Goal: Navigation & Orientation: Find specific page/section

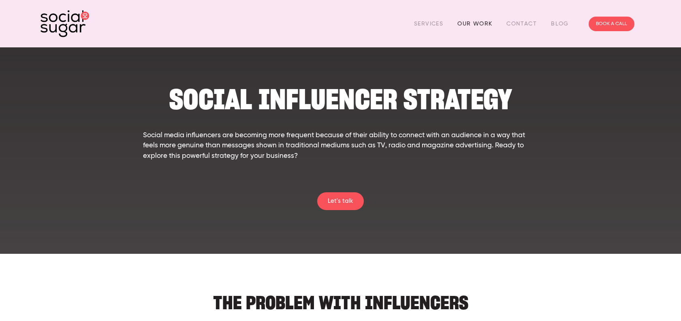
click at [466, 26] on link "Our Work" at bounding box center [474, 23] width 35 height 13
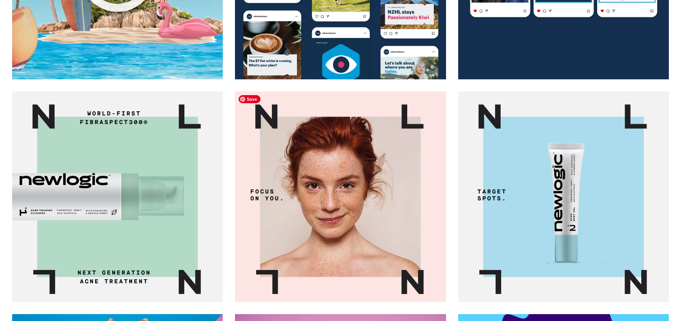
scroll to position [615, 0]
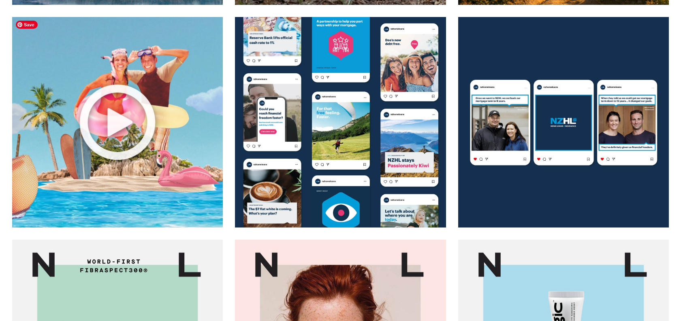
click at [133, 119] on img at bounding box center [117, 122] width 211 height 211
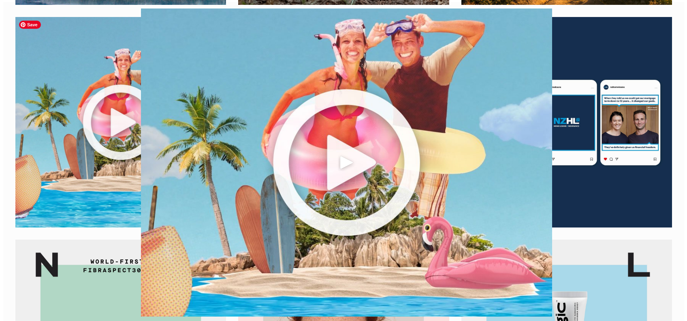
scroll to position [617, 0]
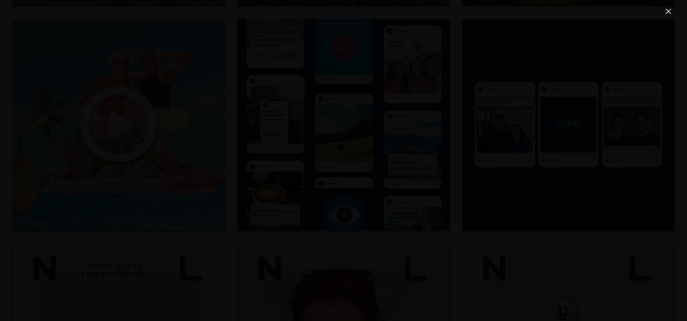
click at [668, 12] on link "Close" at bounding box center [669, 11] width 10 height 10
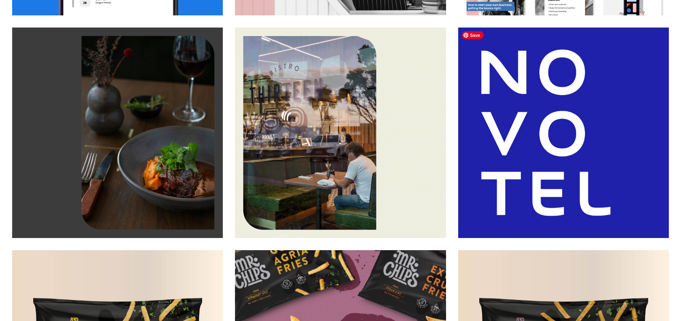
scroll to position [1496, 0]
